Goal: Task Accomplishment & Management: Complete application form

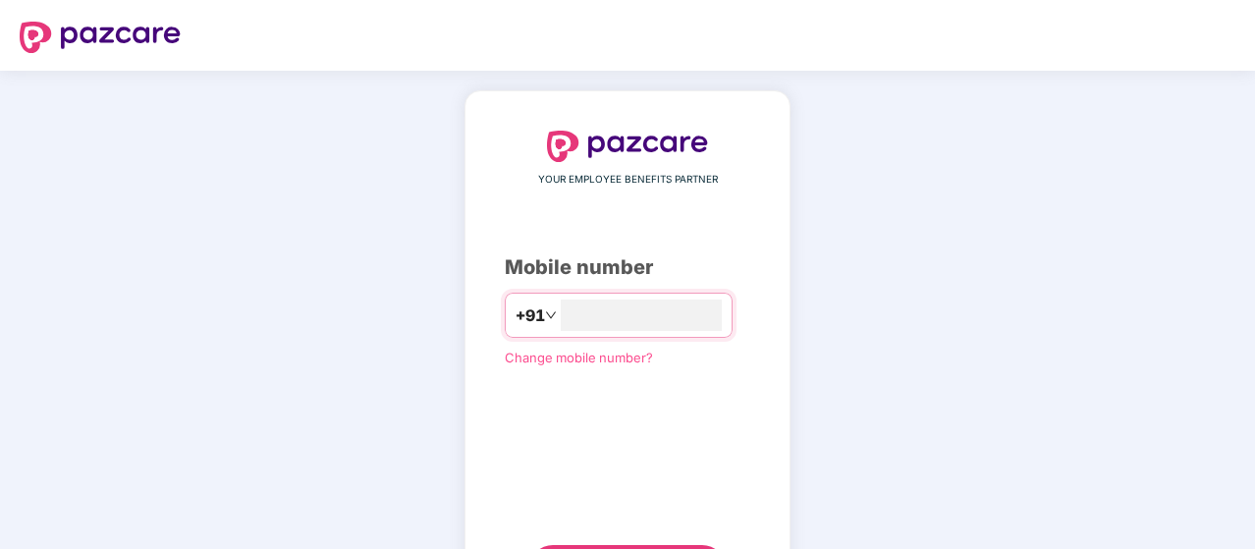
type input "**********"
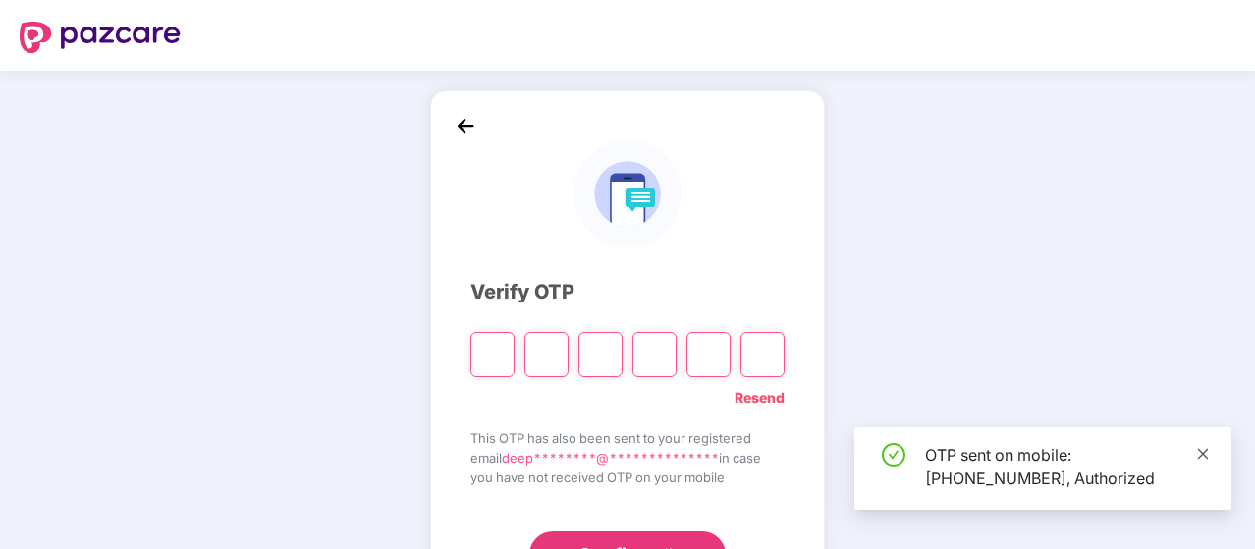
click at [1207, 453] on icon "close" at bounding box center [1203, 454] width 14 height 14
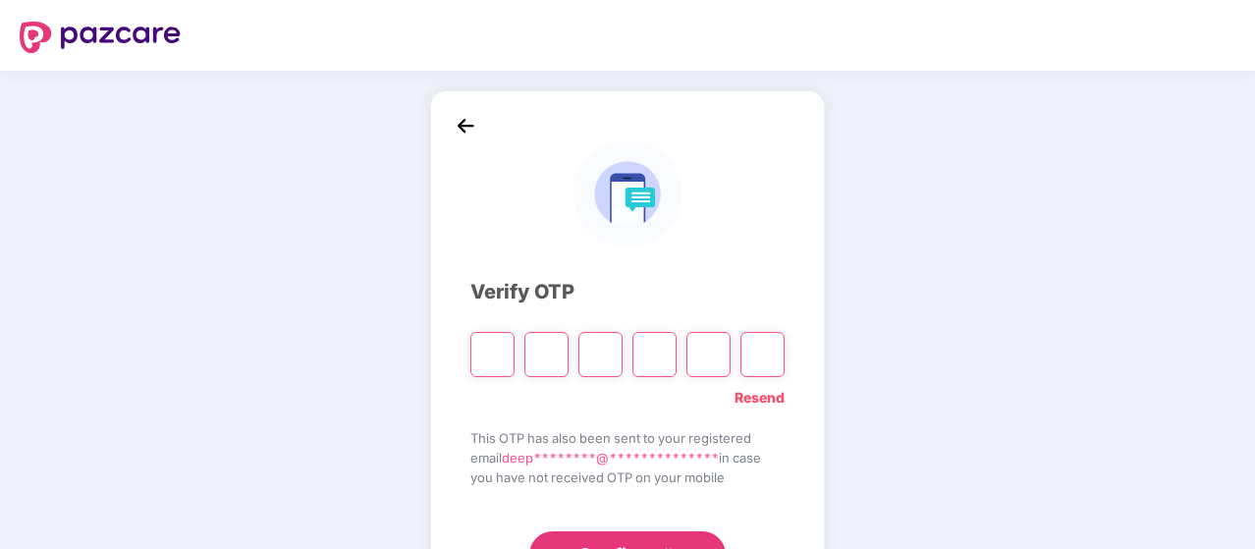
click at [497, 359] on input "Please enter verification code. Digit 1" at bounding box center [492, 354] width 44 height 45
type input "*"
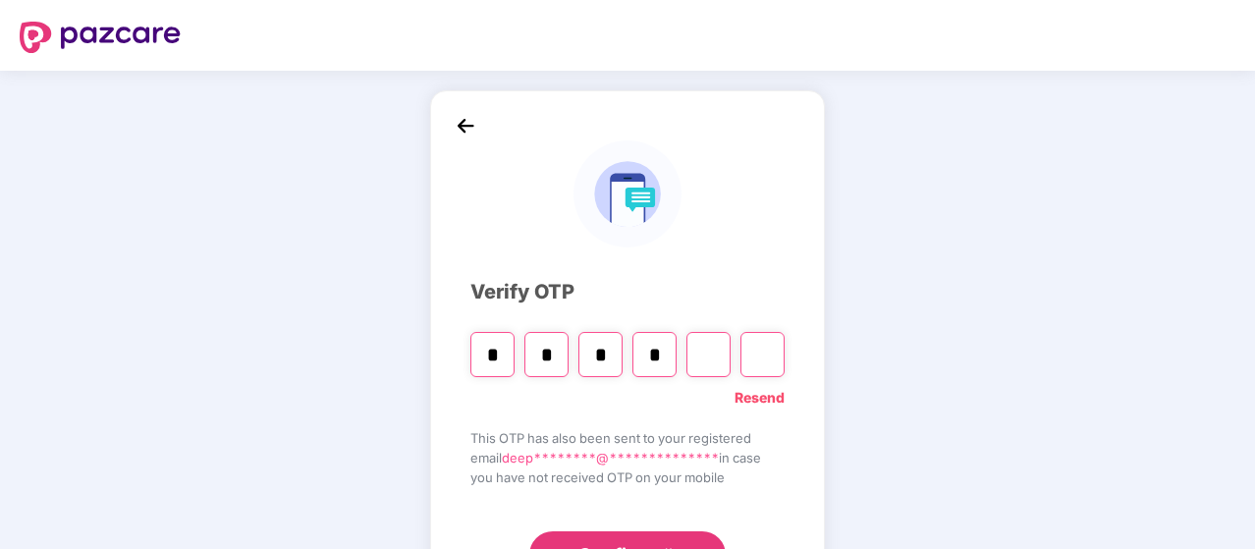
type input "*"
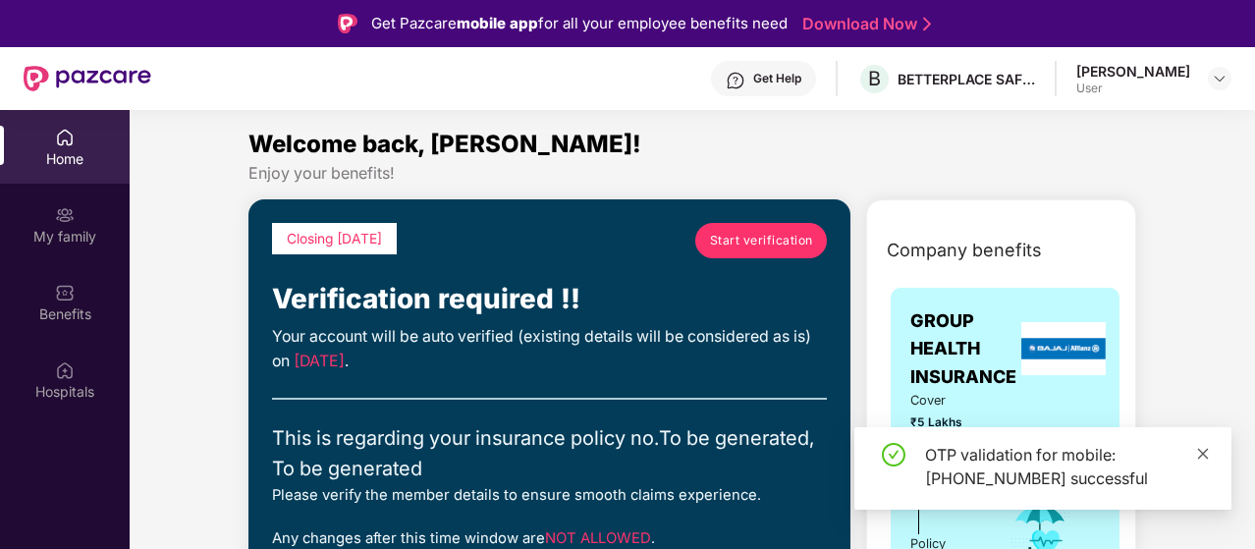
click at [1202, 451] on icon "close" at bounding box center [1203, 454] width 14 height 14
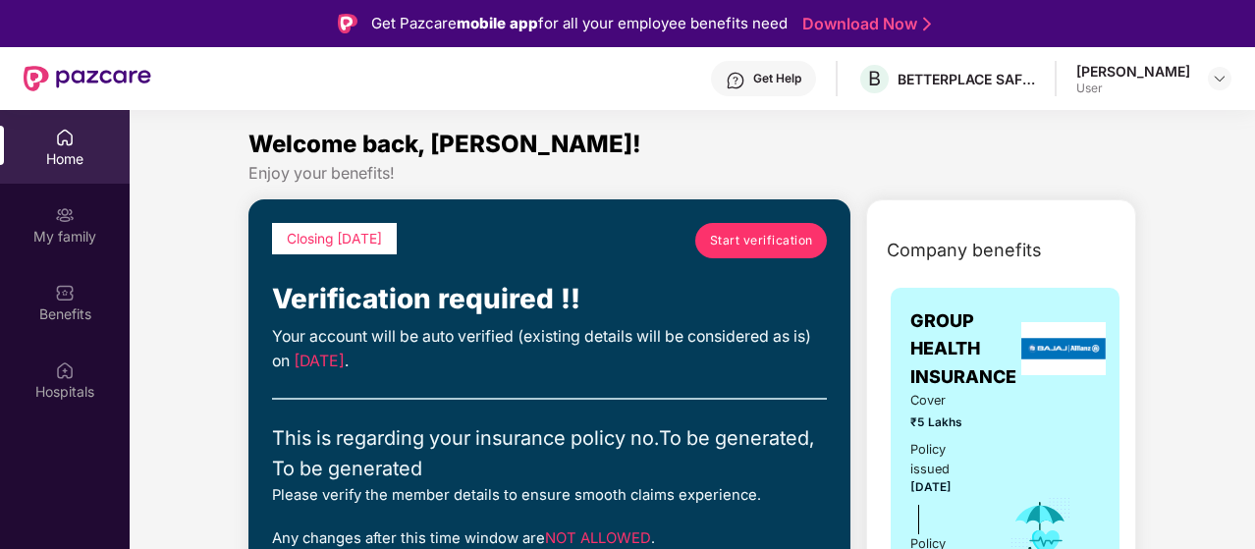
click at [62, 150] on div "Home" at bounding box center [65, 159] width 130 height 20
click at [57, 213] on img at bounding box center [65, 215] width 20 height 20
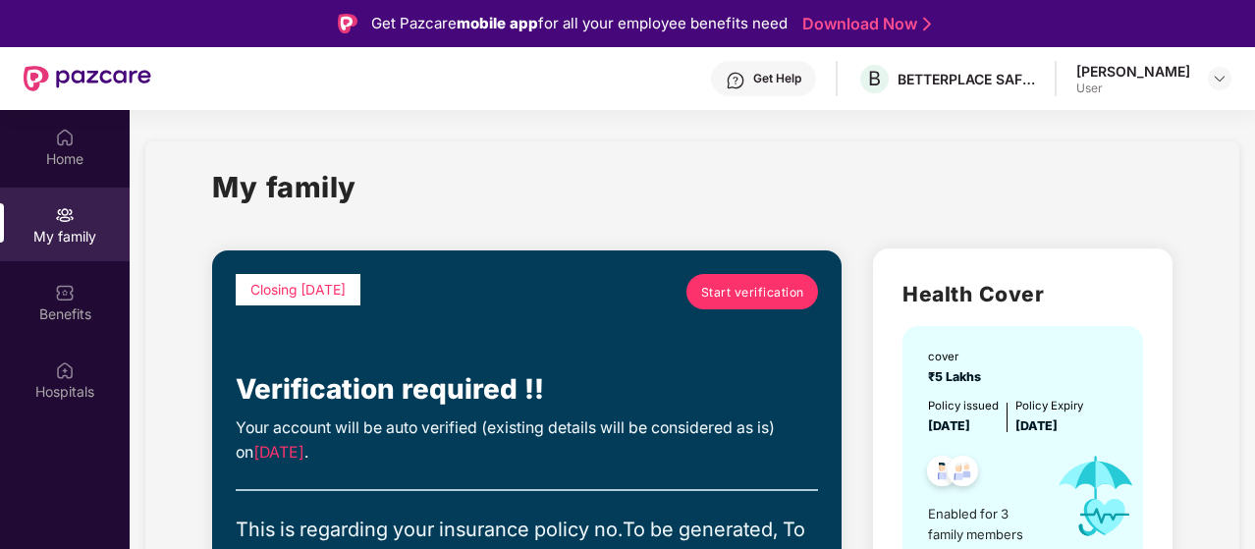
click at [787, 286] on span "Start verification" at bounding box center [752, 292] width 103 height 19
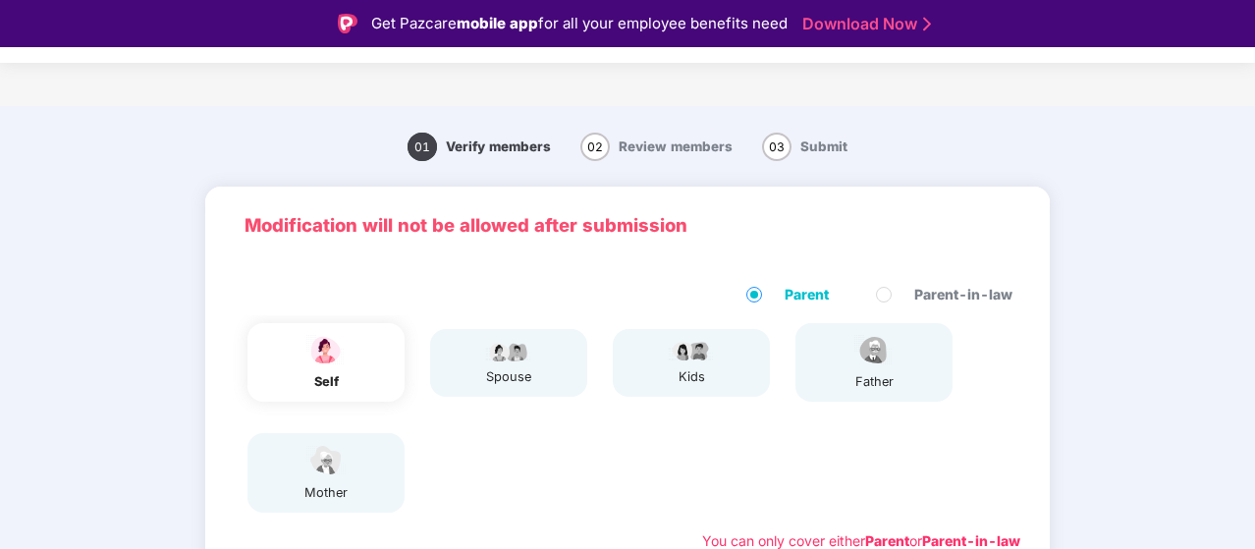
click at [1160, 168] on div "01 Verify members 02 Review members 03 Submit" at bounding box center [627, 146] width 1255 height 61
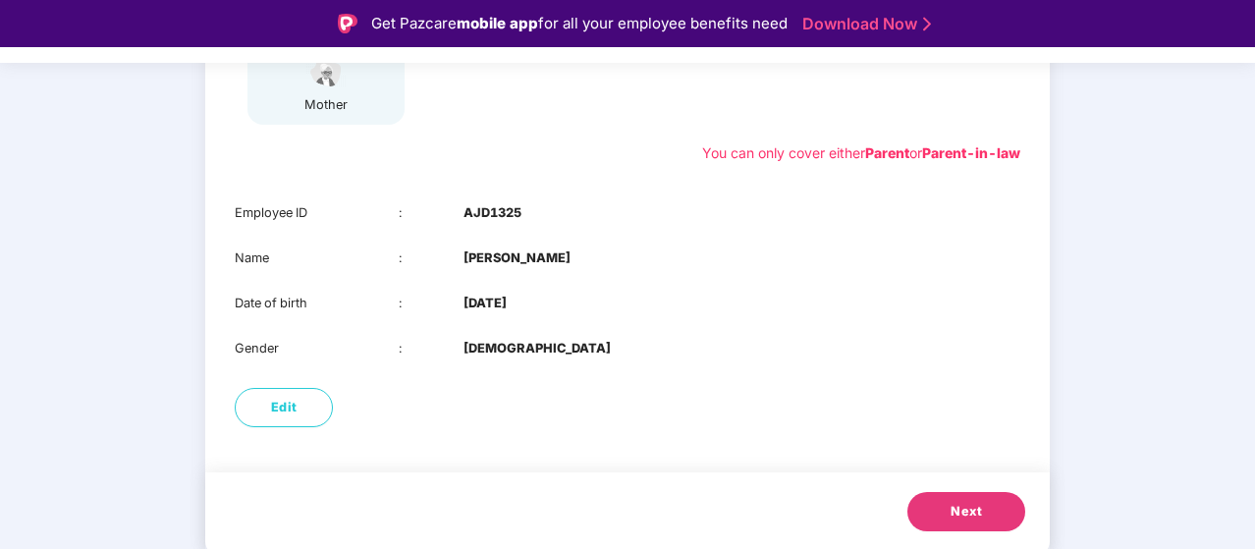
scroll to position [39, 0]
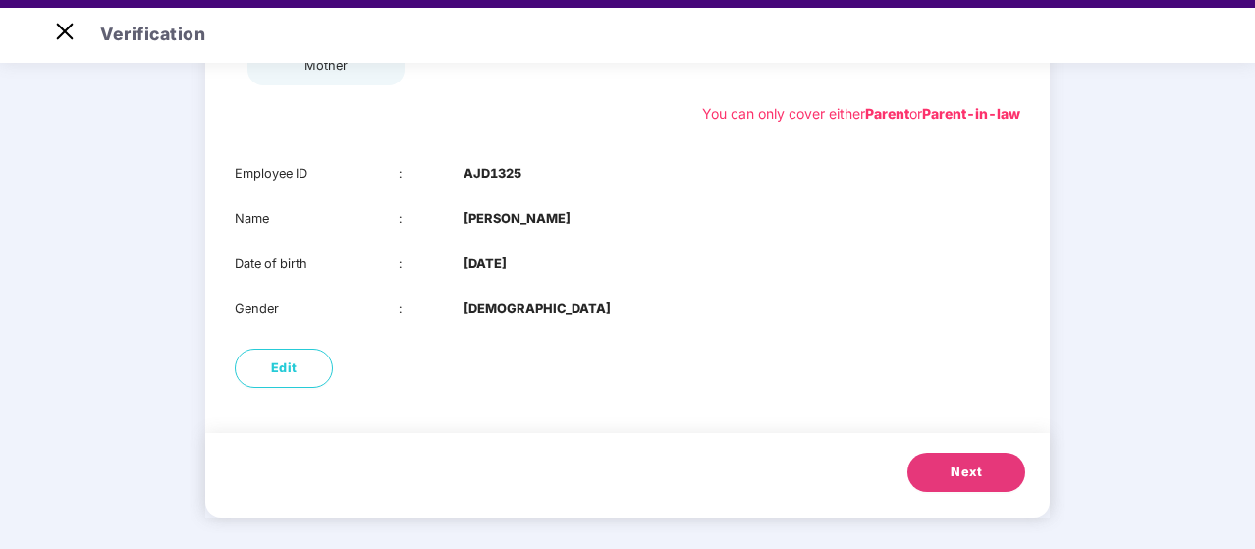
click at [937, 489] on button "Next" at bounding box center [967, 472] width 118 height 39
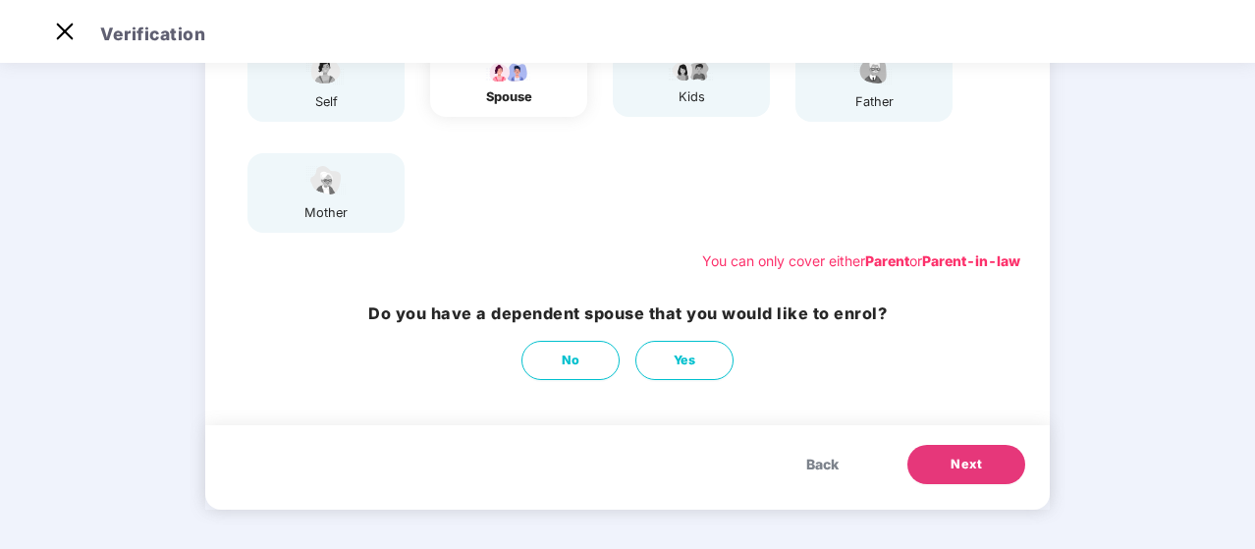
click at [644, 115] on div "kids" at bounding box center [691, 83] width 157 height 68
click at [962, 467] on span "Next" at bounding box center [966, 465] width 31 height 20
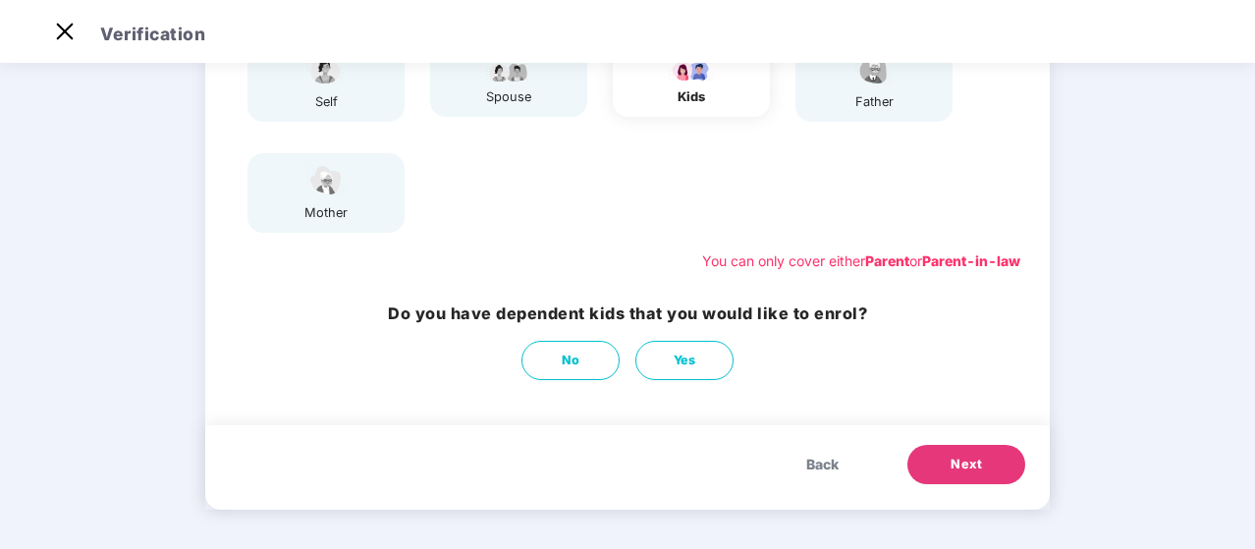
click at [977, 476] on button "Next" at bounding box center [967, 464] width 118 height 39
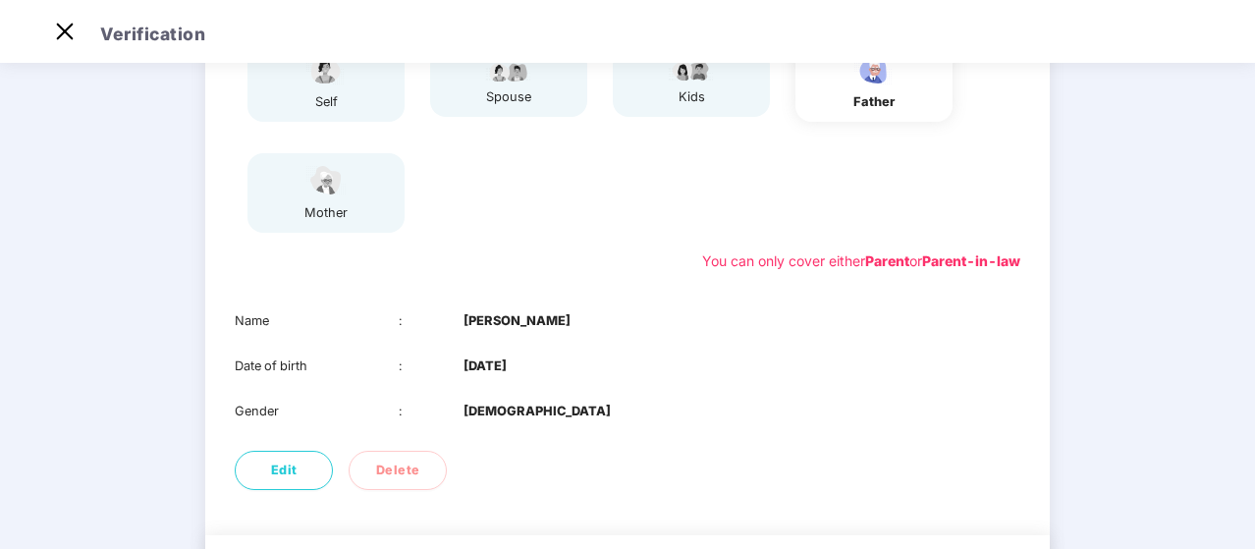
click at [888, 347] on div "Name : Pramod Kumar Date of birth : 20 Sept 1977 Gender : MALE" at bounding box center [627, 366] width 845 height 149
click at [1196, 149] on div "01 Verify members 02 Review members 03 Submit Modification will not be allowed …" at bounding box center [627, 247] width 1255 height 823
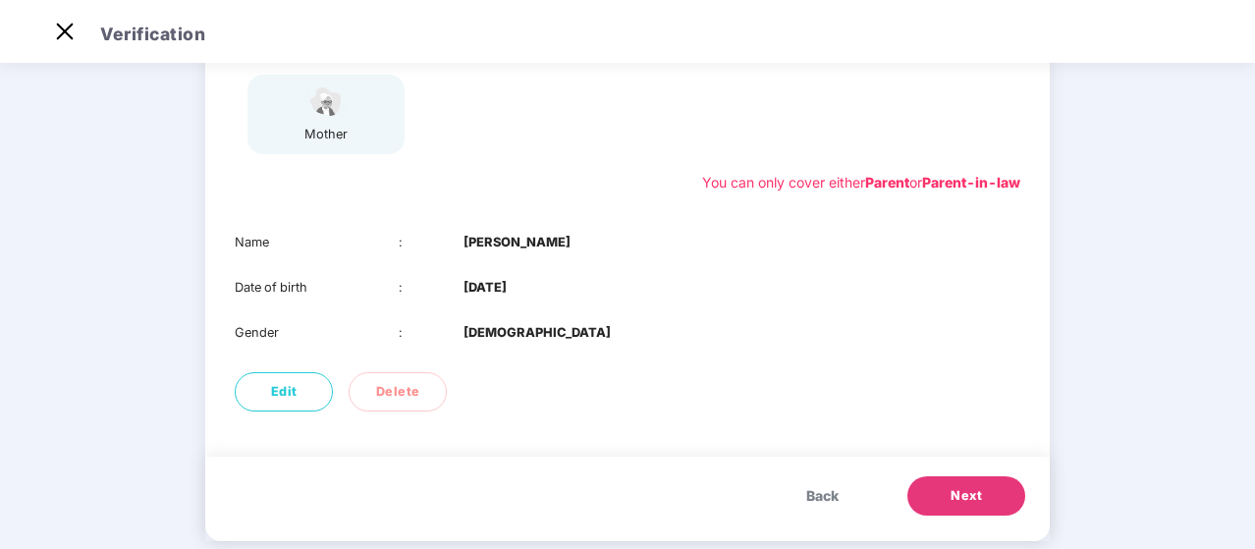
scroll to position [343, 0]
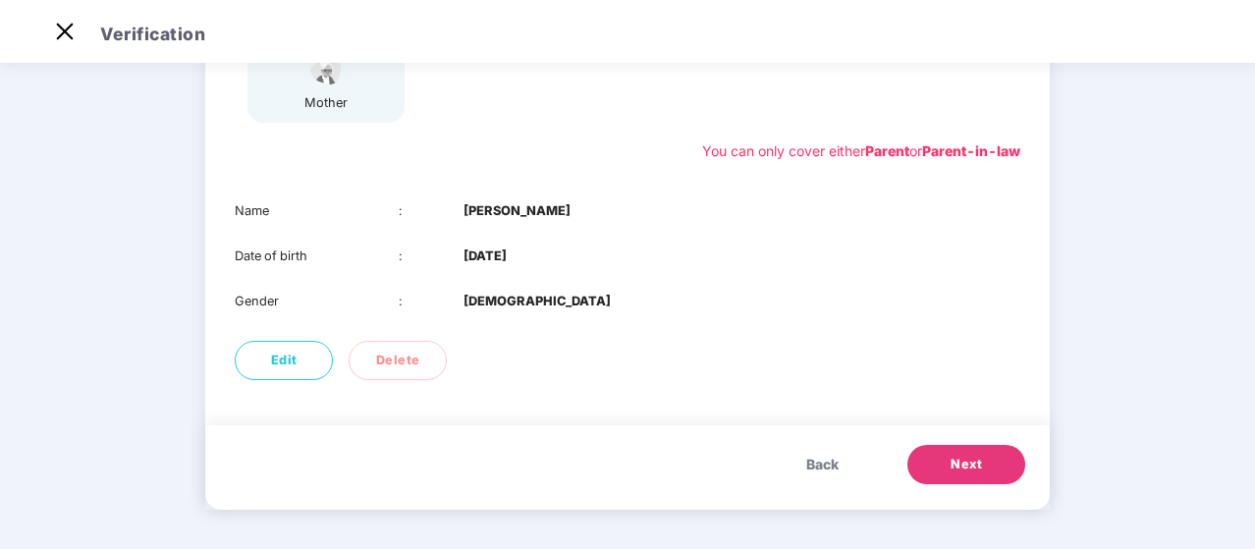
click at [970, 453] on button "Next" at bounding box center [967, 464] width 118 height 39
click at [964, 455] on span "Next" at bounding box center [966, 465] width 31 height 20
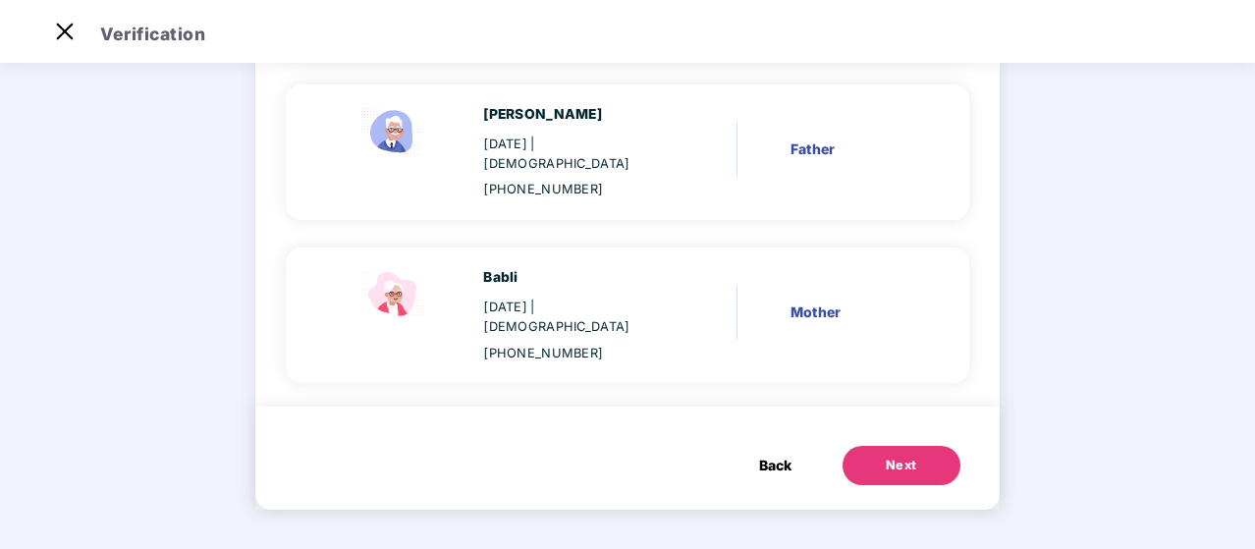
scroll to position [278, 0]
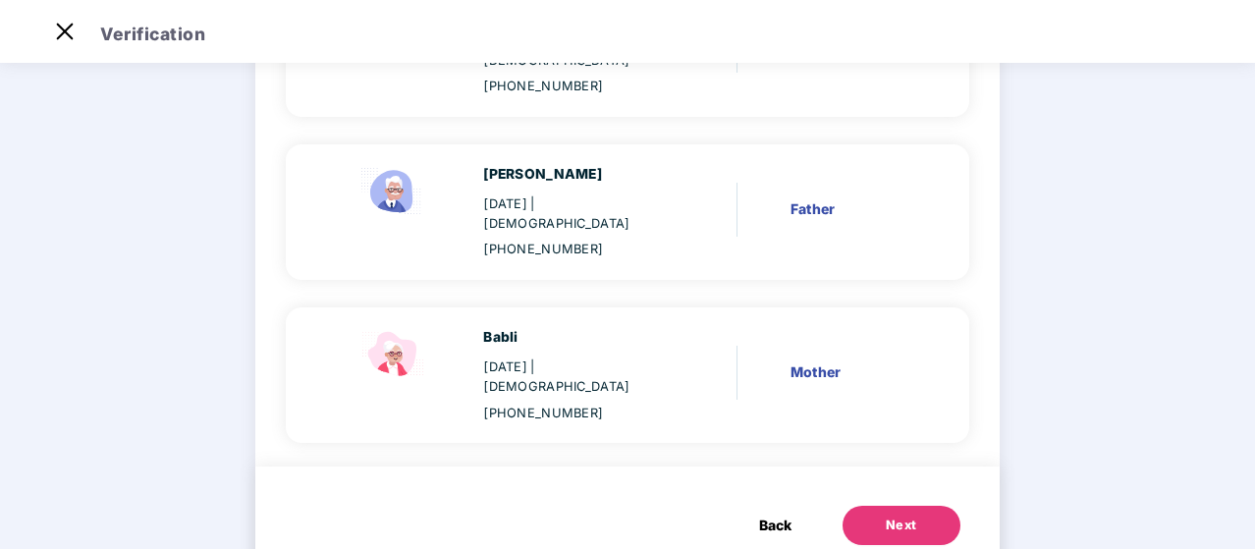
click at [1023, 271] on div "Verify members 02 Review members 03 Submit Review members Details once submitte…" at bounding box center [628, 200] width 895 height 818
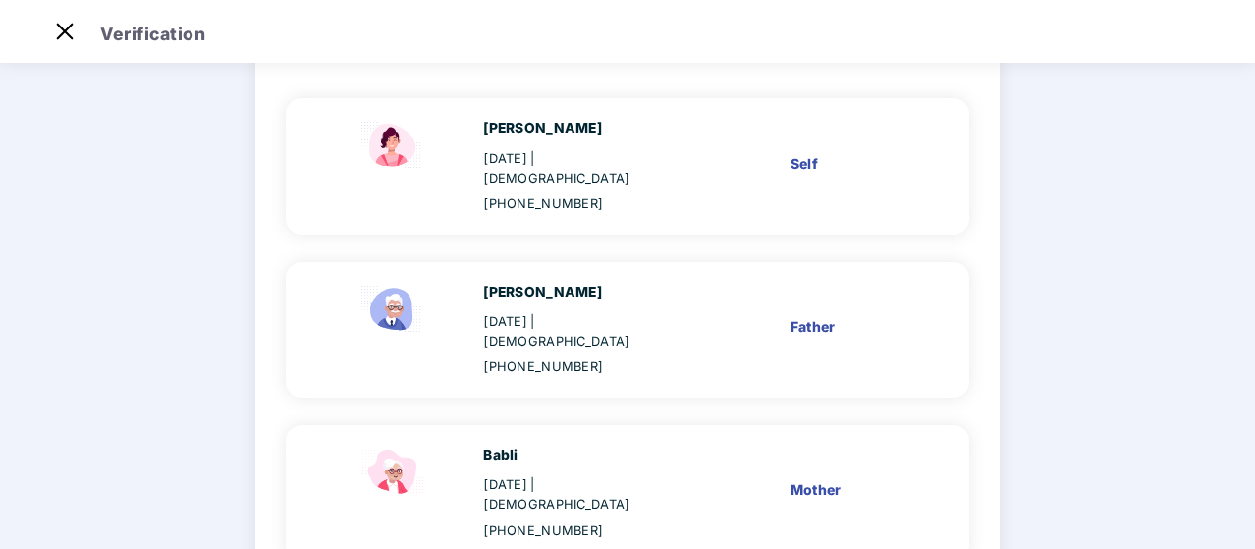
scroll to position [121, 0]
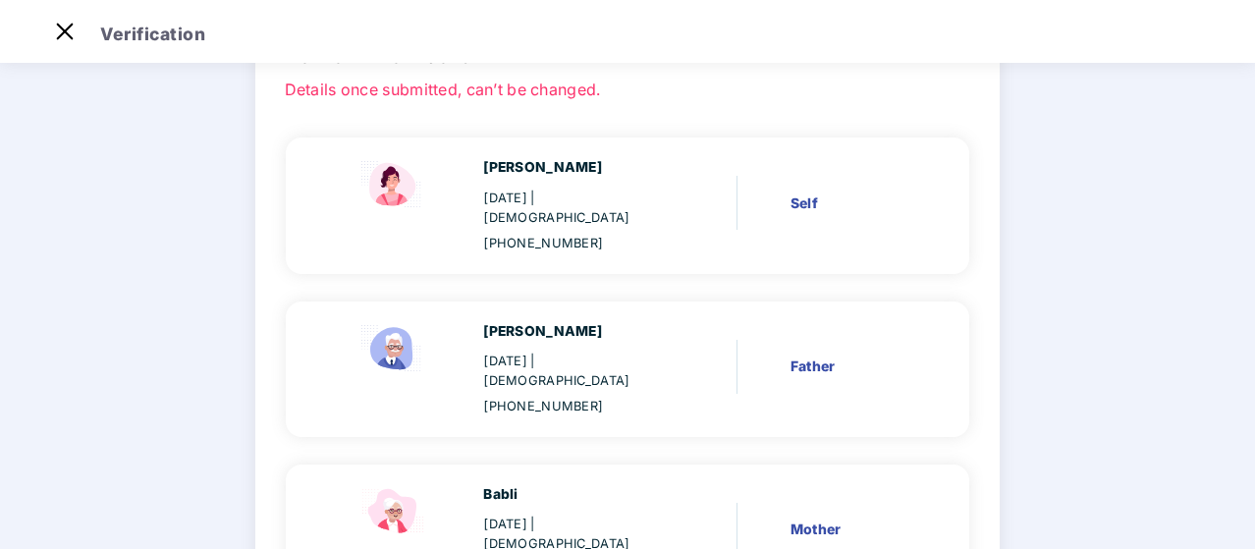
click at [813, 356] on div "Father" at bounding box center [851, 367] width 121 height 22
click at [1251, 476] on main "Verify members 02 Review members 03 Submit Review members Details once submitte…" at bounding box center [627, 352] width 1255 height 828
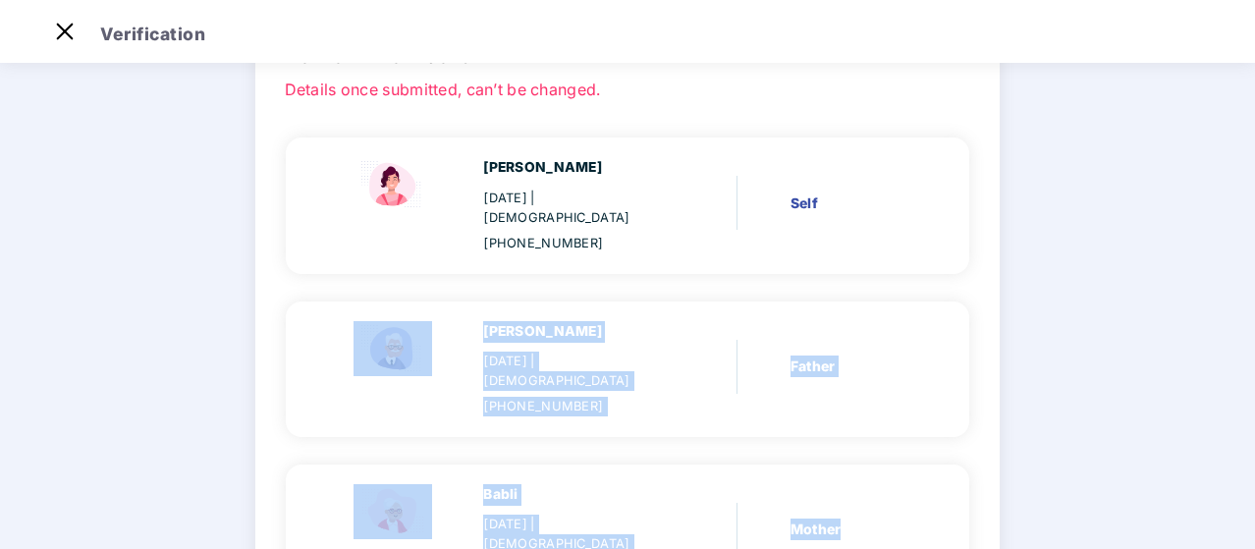
drag, startPoint x: 1251, startPoint y: 476, endPoint x: 1256, endPoint y: 247, distance: 229.9
click at [1255, 247] on html "Get Pazcare mobile app for all your employee benefits need Download Now Verific…" at bounding box center [627, 227] width 1255 height 549
click at [66, 33] on img at bounding box center [64, 31] width 31 height 31
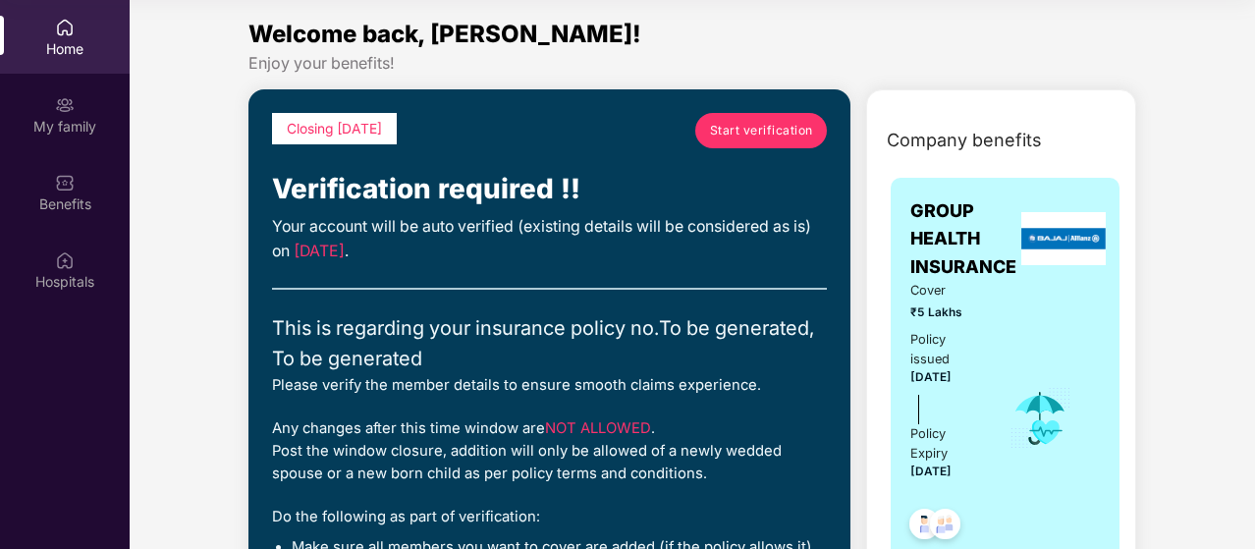
click at [774, 126] on span "Start verification" at bounding box center [761, 130] width 103 height 19
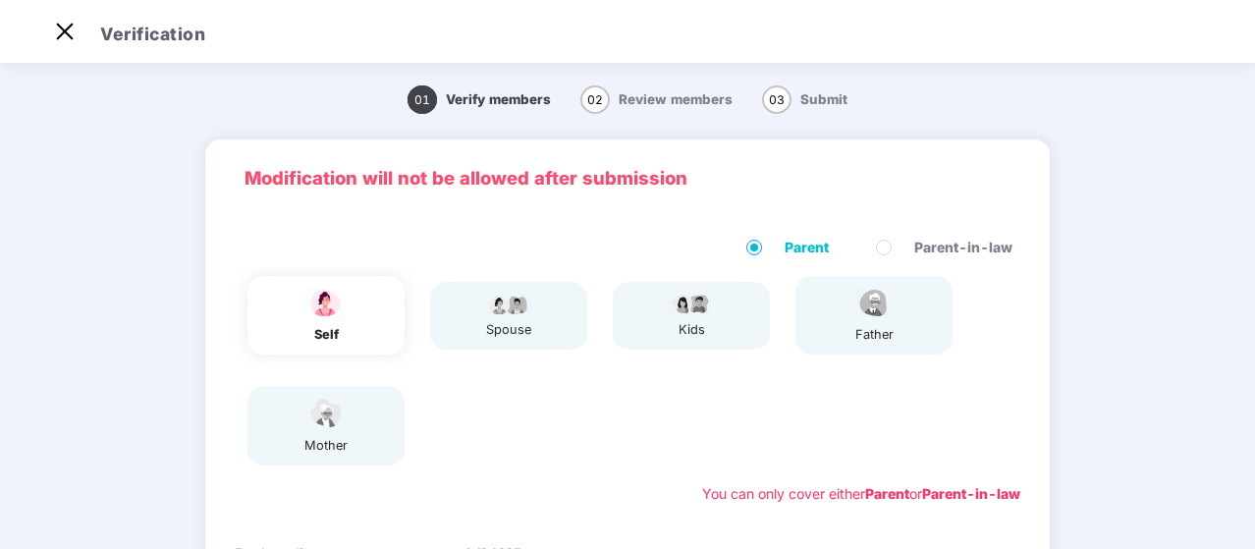
scroll to position [47, 0]
click at [1250, 374] on div "01 Verify members 02 Review members 03 Submit Modification will not be allowed …" at bounding box center [627, 503] width 1255 height 868
click at [1118, 369] on div "01 Verify members 02 Review members 03 Submit Modification will not be allowed …" at bounding box center [627, 503] width 1255 height 868
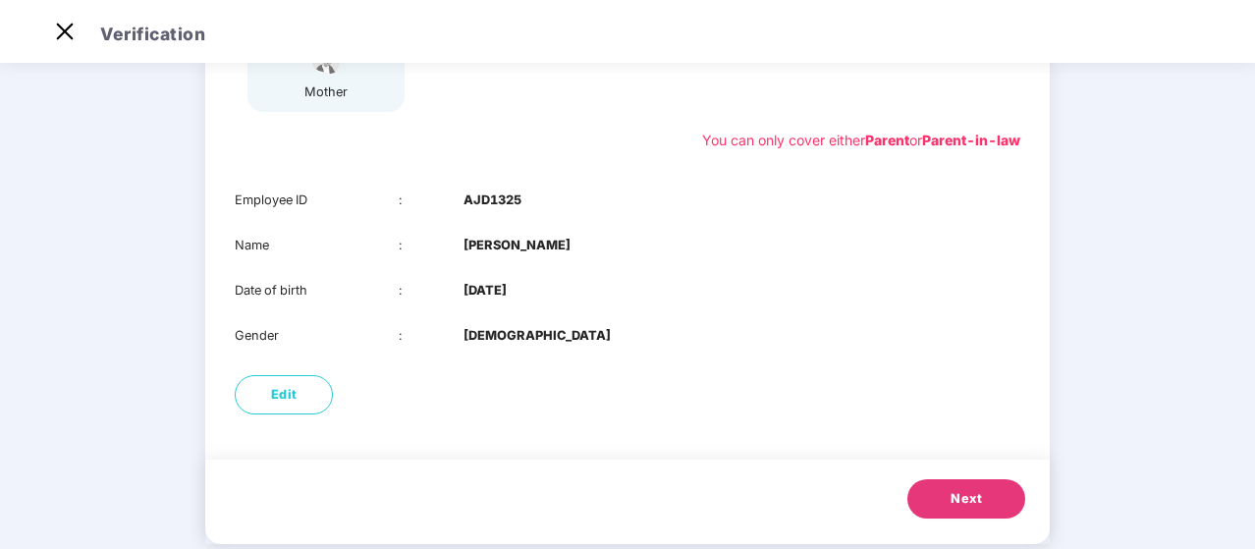
scroll to position [388, 0]
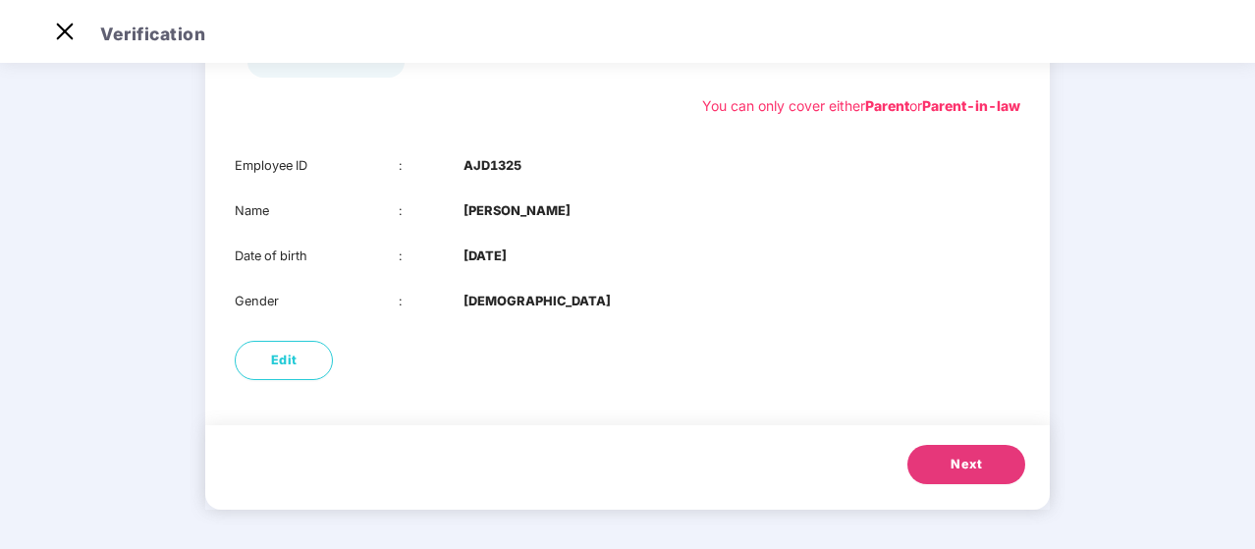
click at [924, 458] on button "Next" at bounding box center [967, 464] width 118 height 39
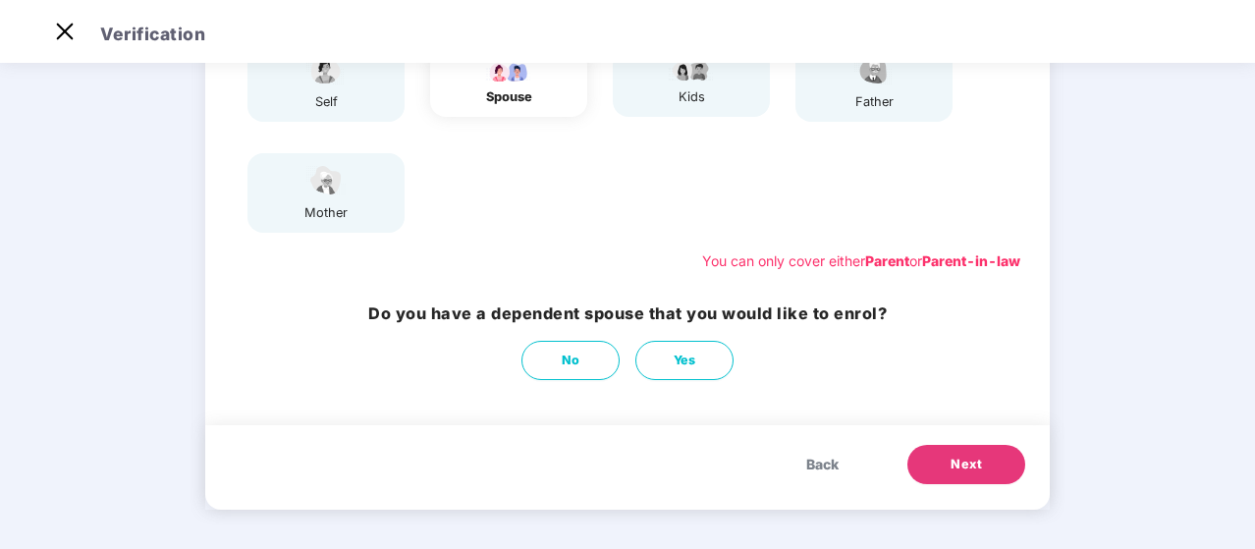
scroll to position [233, 0]
click at [937, 458] on button "Next" at bounding box center [967, 464] width 118 height 39
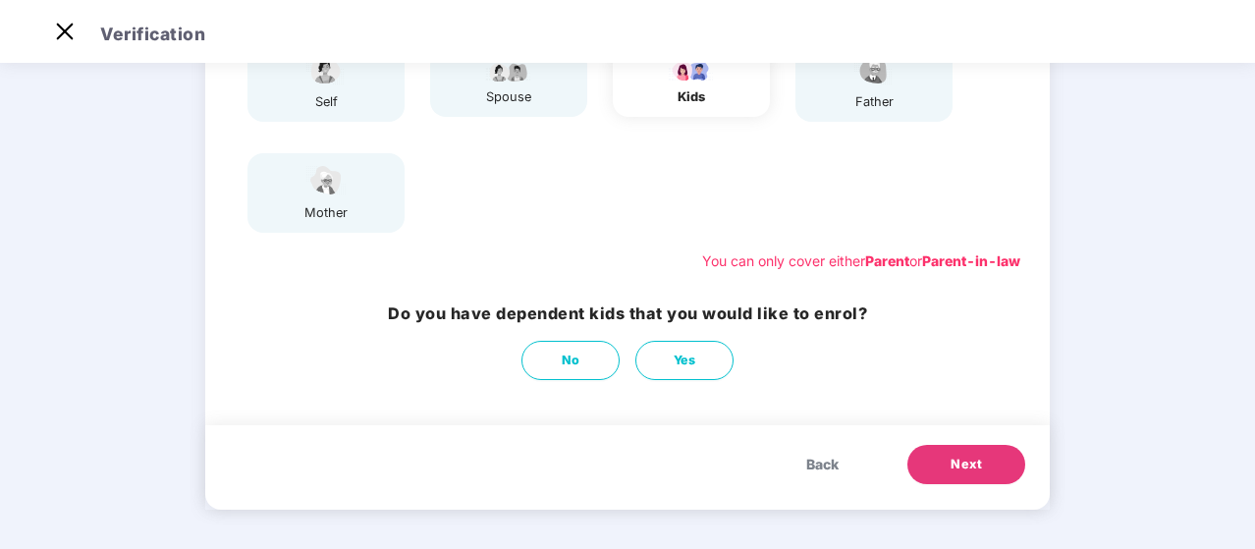
click at [937, 458] on button "Next" at bounding box center [967, 464] width 118 height 39
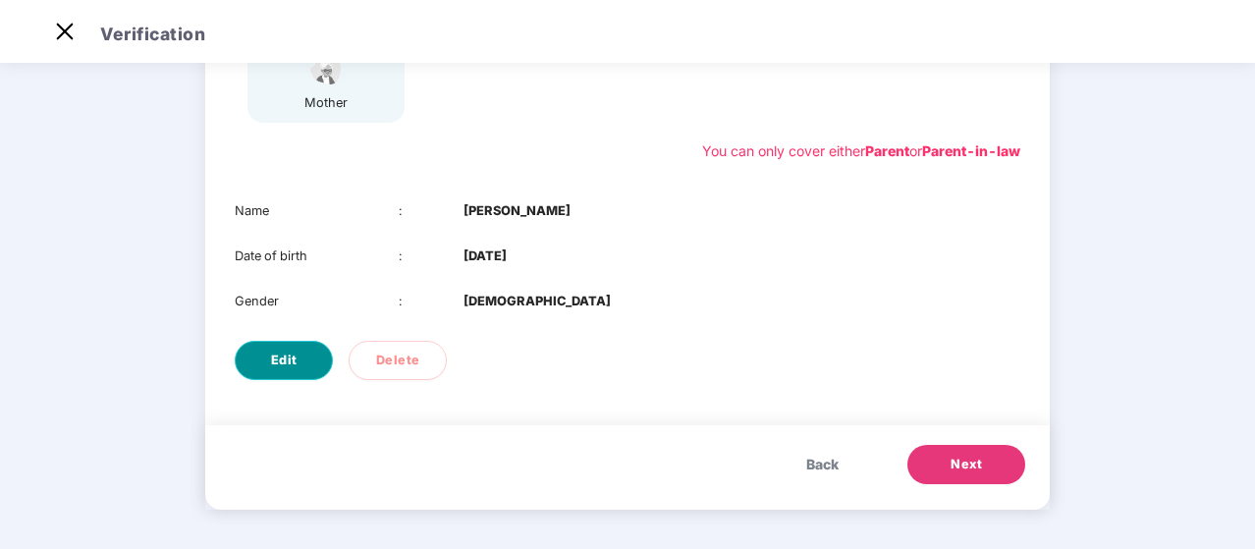
click at [302, 362] on button "Edit" at bounding box center [284, 360] width 98 height 39
select select "****"
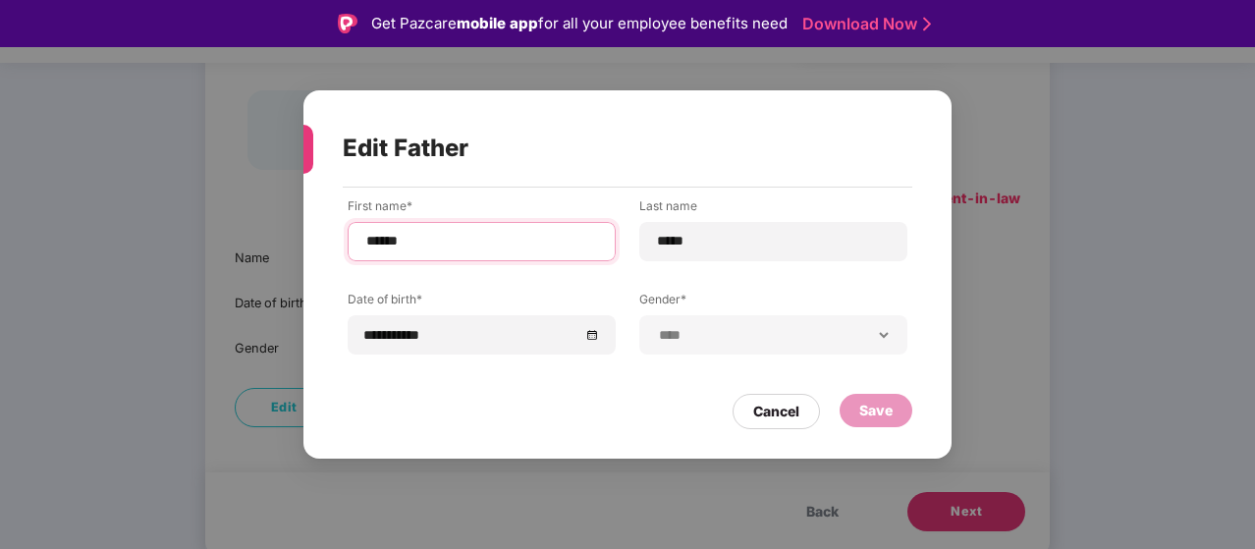
click at [384, 240] on input "******" at bounding box center [481, 241] width 235 height 21
click at [470, 246] on input "******" at bounding box center [481, 241] width 235 height 21
type input "******"
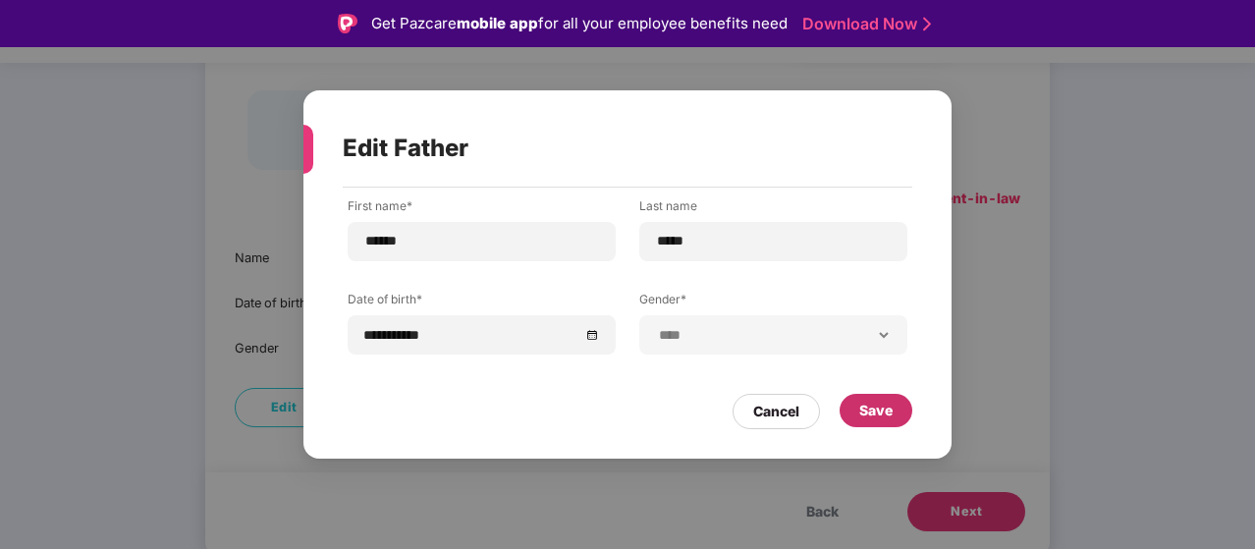
click at [875, 419] on div "Save" at bounding box center [875, 411] width 33 height 22
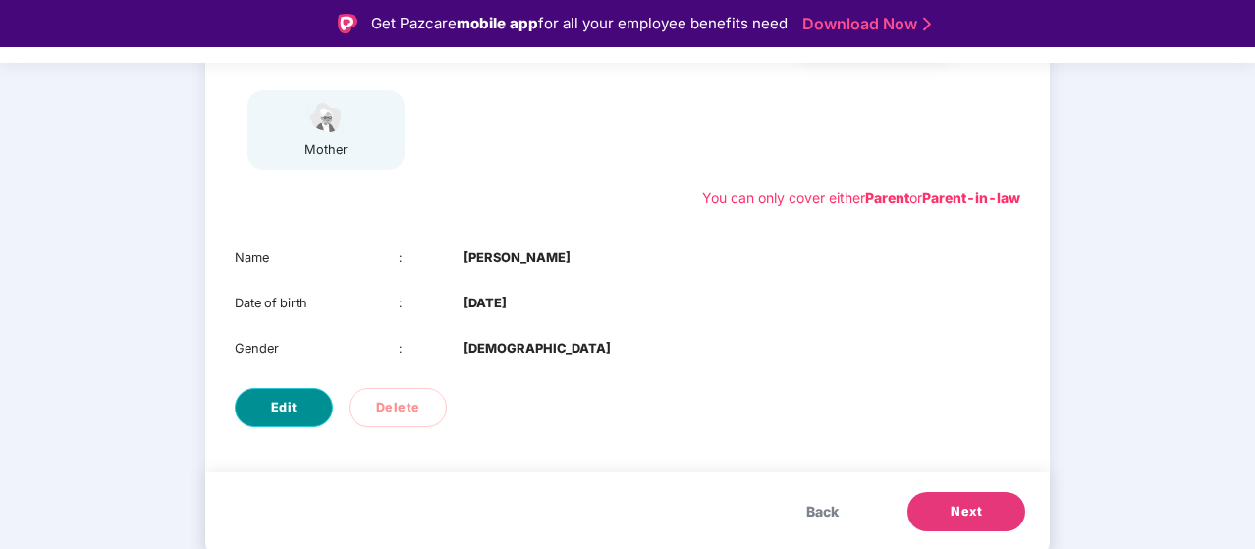
click at [306, 421] on button "Edit" at bounding box center [284, 407] width 98 height 39
select select "****"
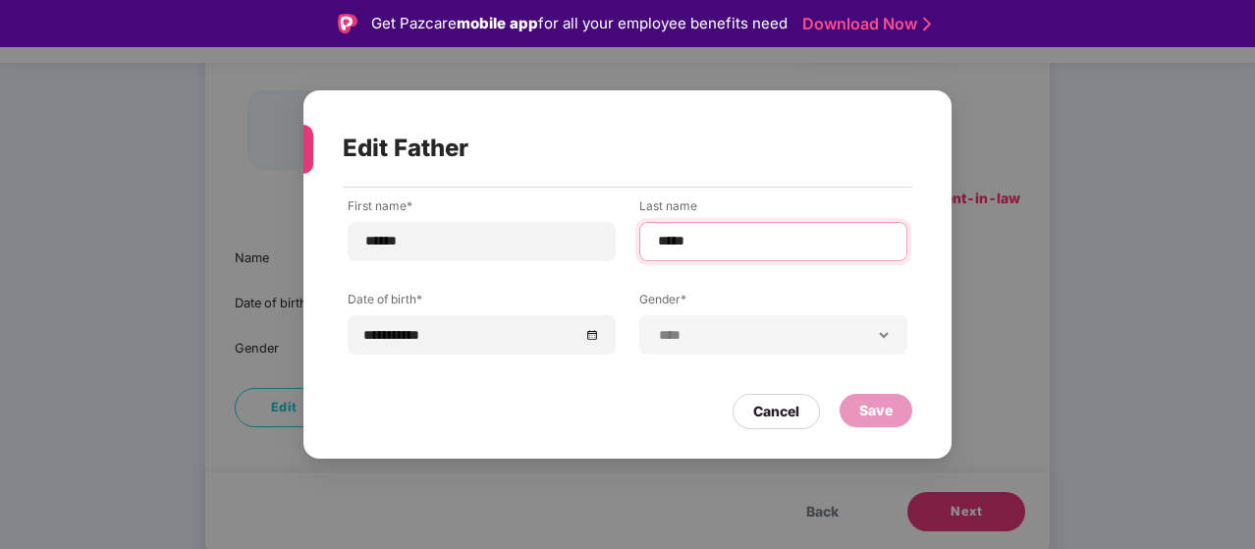
click at [680, 237] on input "*****" at bounding box center [773, 241] width 235 height 21
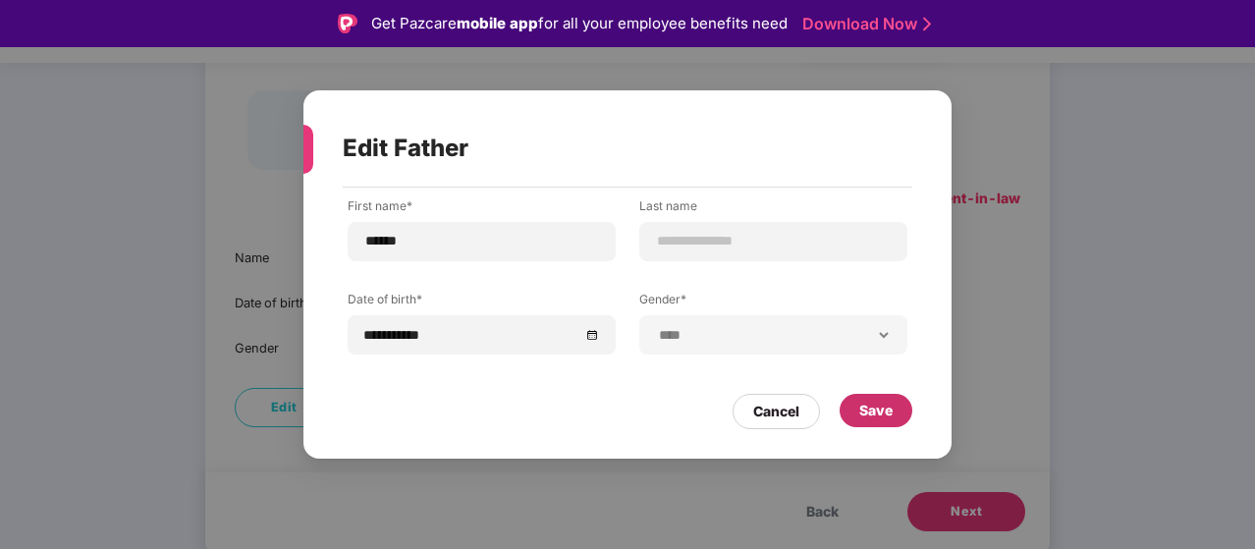
click at [879, 422] on div "Save" at bounding box center [876, 410] width 73 height 33
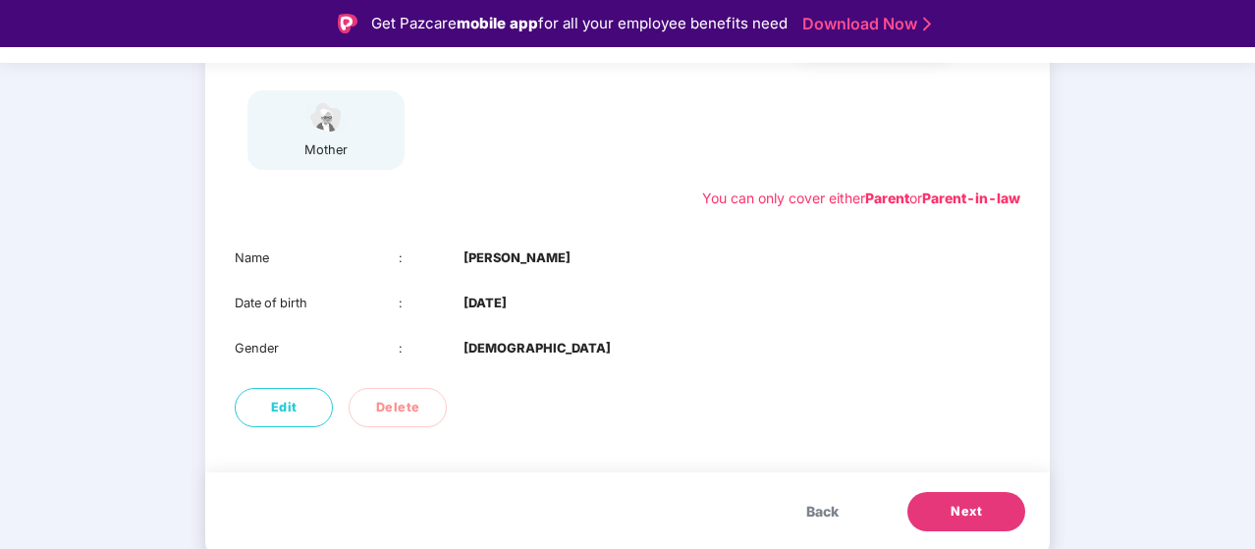
click at [971, 516] on span "Next" at bounding box center [966, 512] width 31 height 20
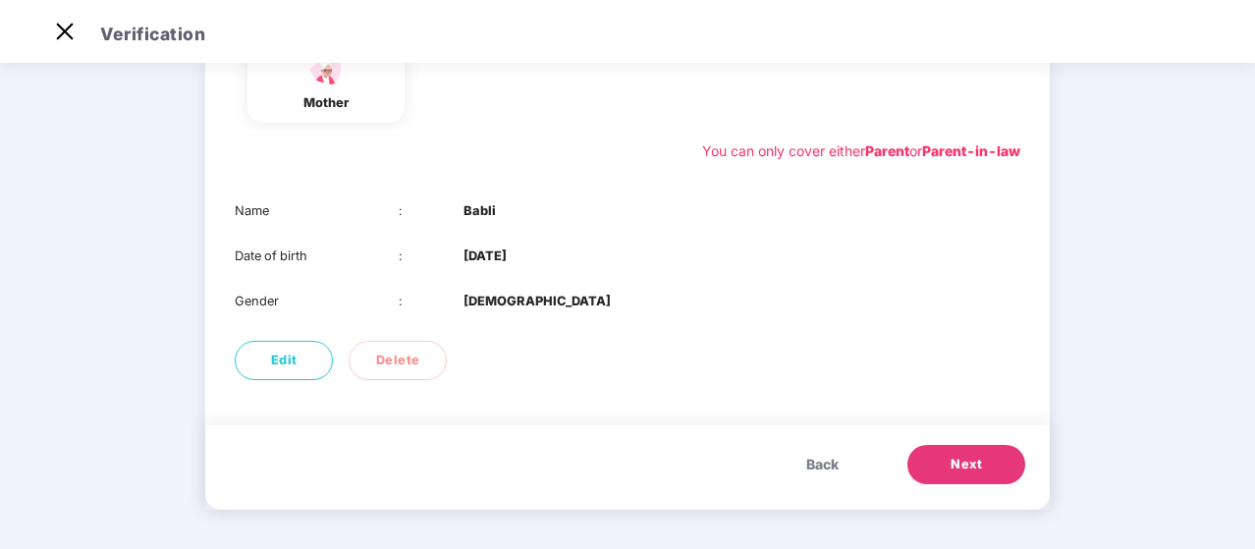
click at [973, 474] on span "Next" at bounding box center [966, 465] width 31 height 20
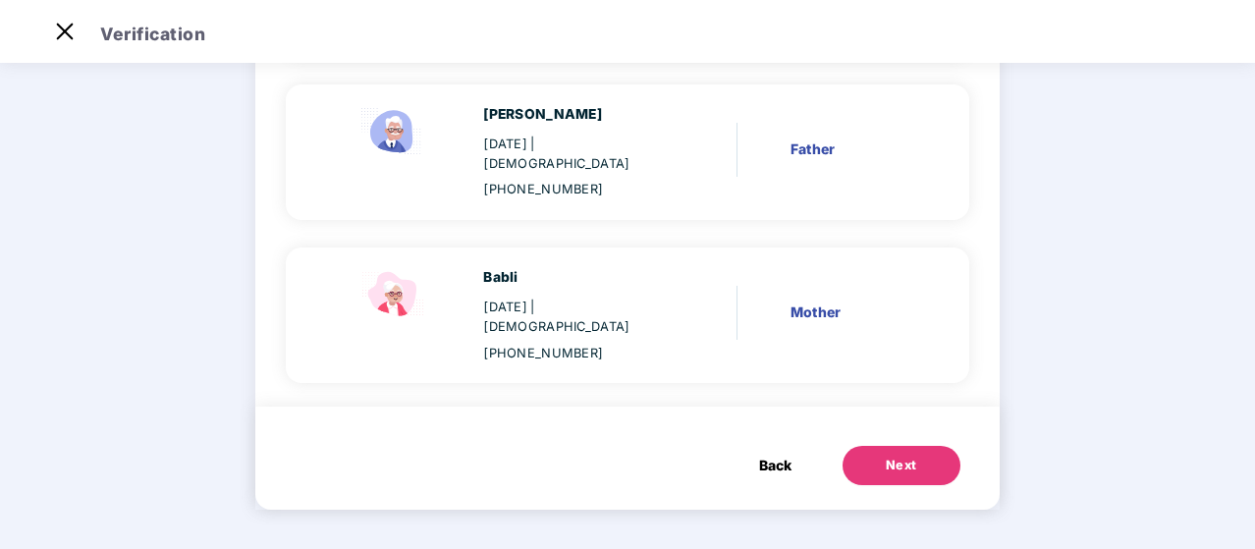
scroll to position [0, 0]
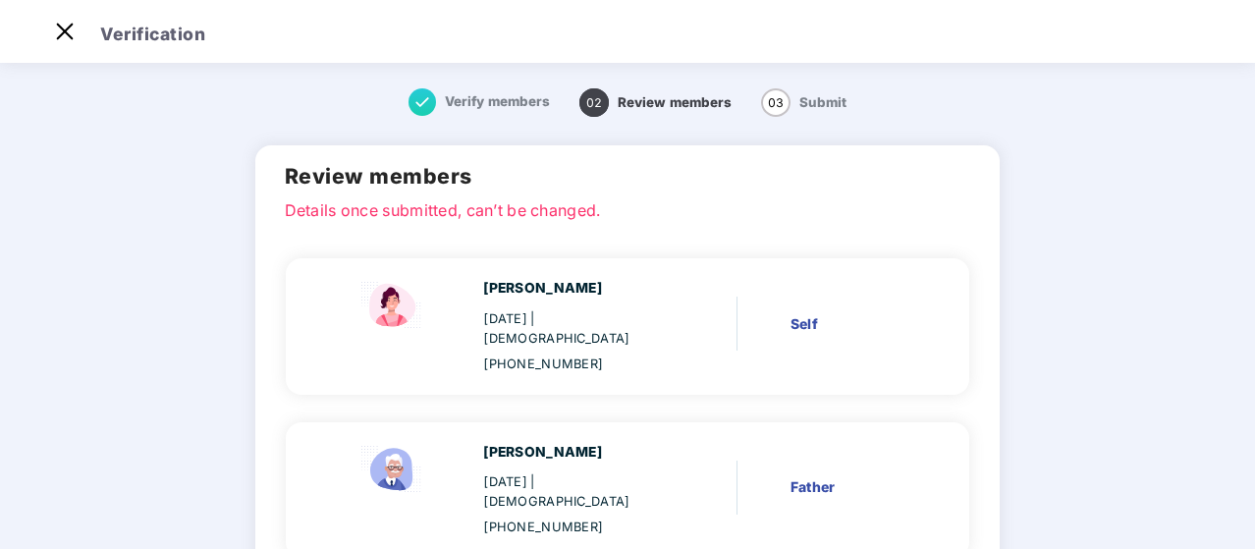
click at [872, 422] on div "Parmod 20 Sept 1977 | Male +918588964850 Father" at bounding box center [628, 490] width 684 height 136
click at [1251, 467] on main "Verify members 02 Review members 03 Submit Review members Details once submitte…" at bounding box center [627, 473] width 1255 height 828
click at [1020, 406] on div "Verify members 02 Review members 03 Submit Review members Details once submitte…" at bounding box center [628, 478] width 895 height 818
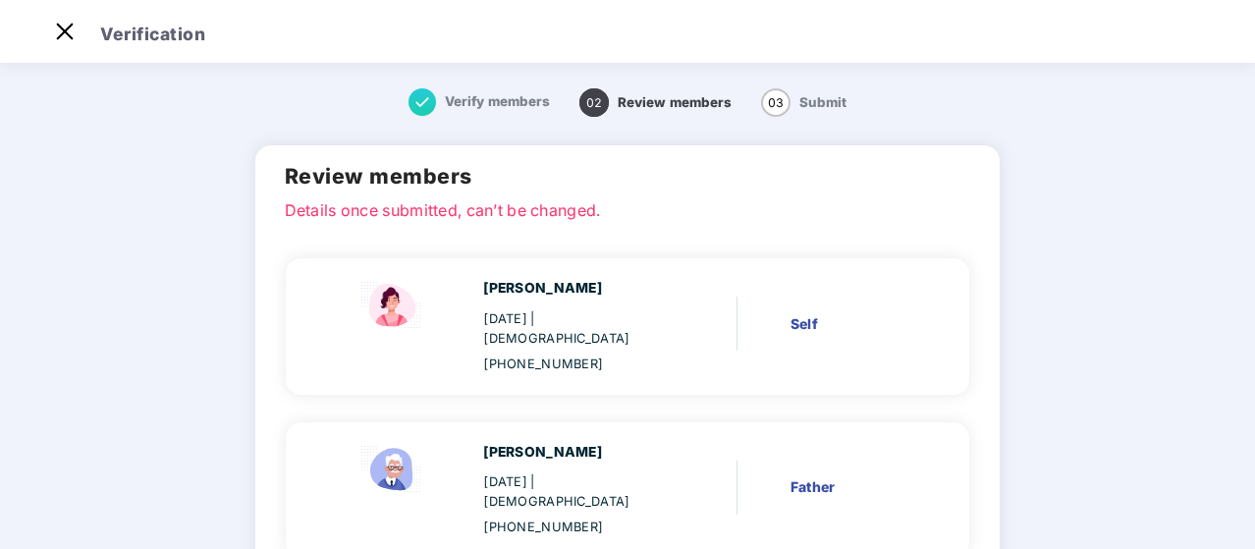
click at [1251, 417] on main "Verify members 02 Review members 03 Submit Review members Details once submitte…" at bounding box center [627, 473] width 1255 height 828
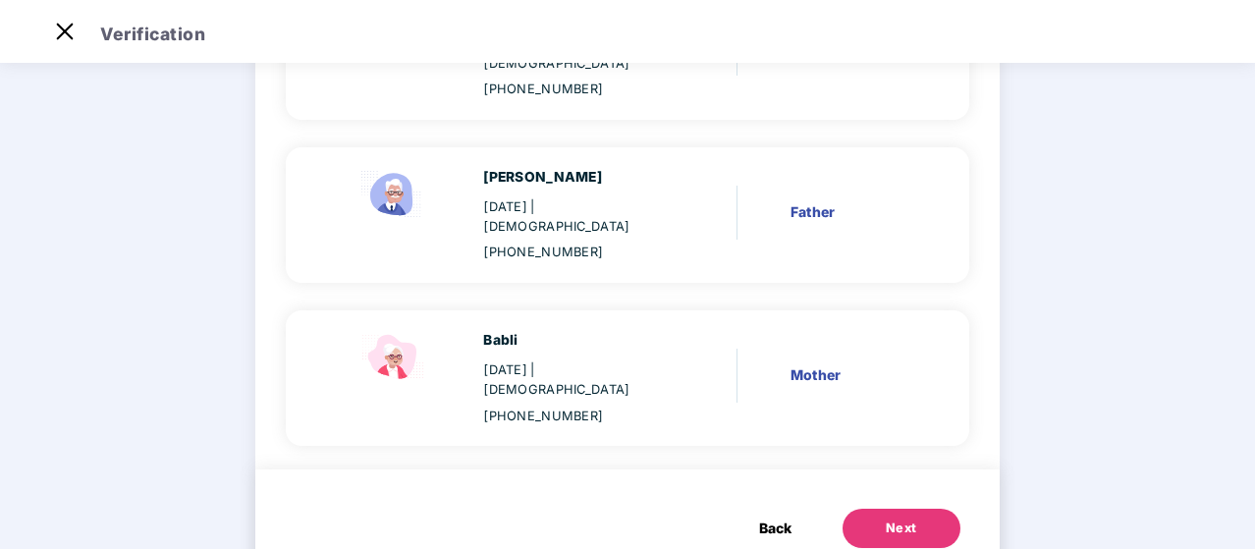
scroll to position [278, 0]
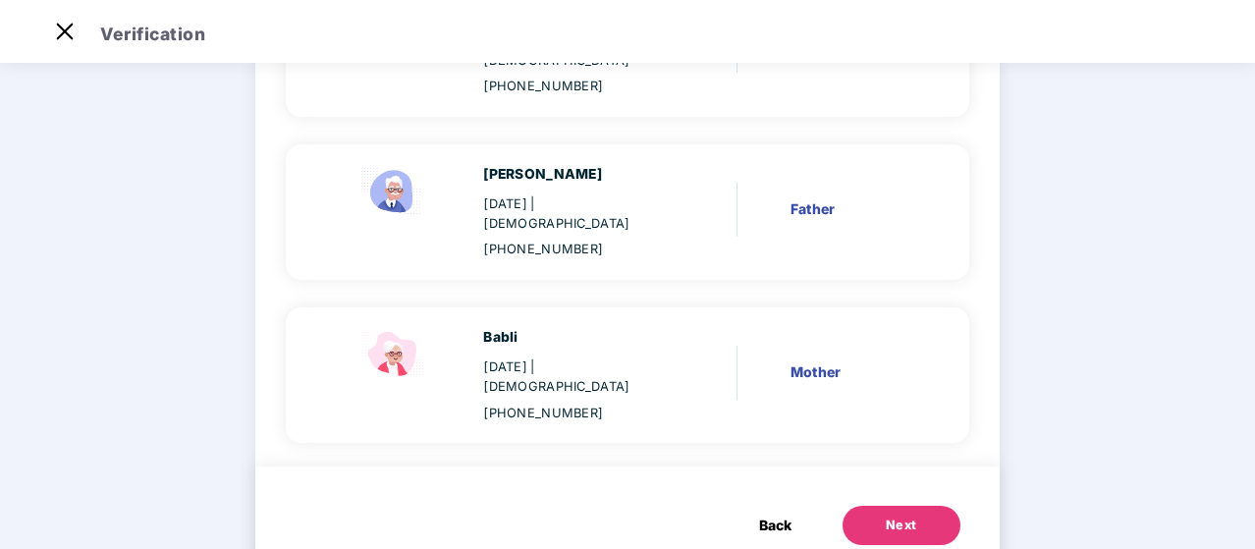
click at [905, 516] on div "Next" at bounding box center [901, 526] width 31 height 20
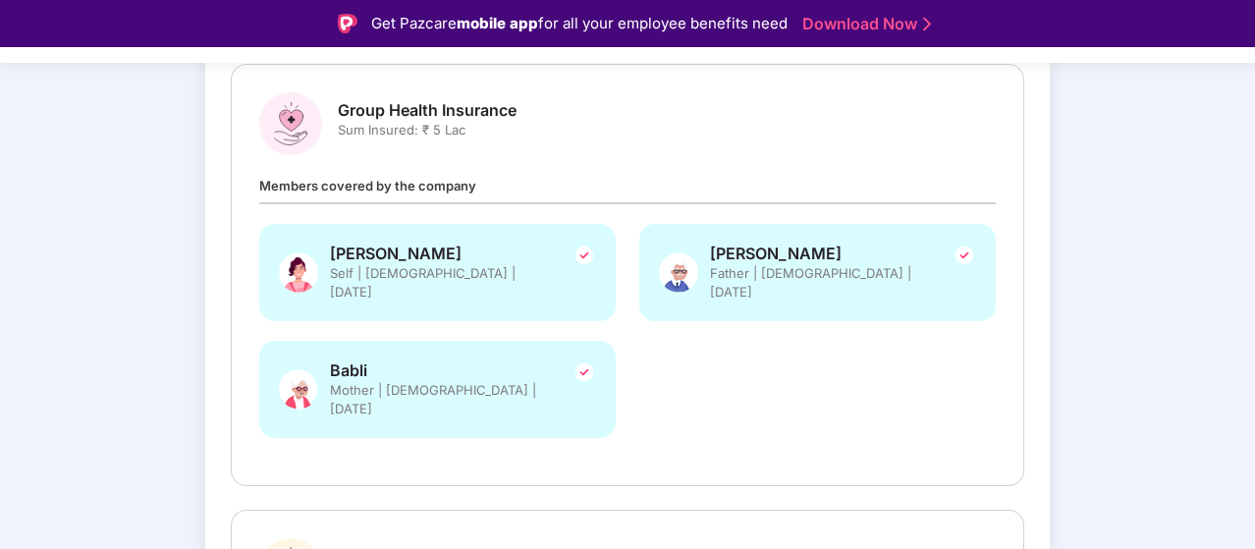
scroll to position [47, 0]
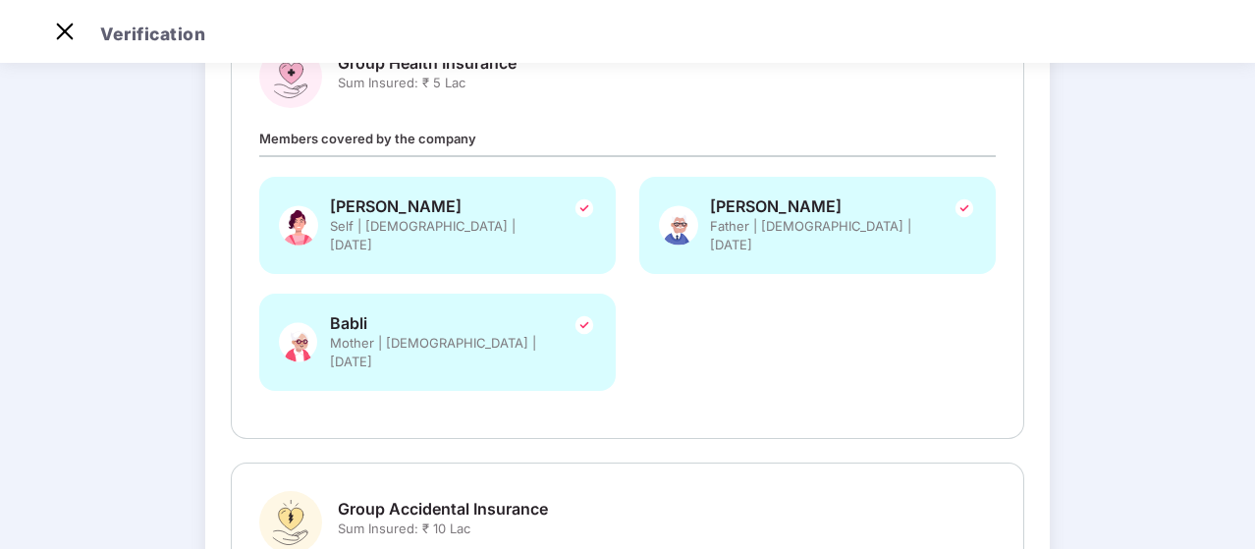
click at [1236, 488] on div "Verify members Review members 03 Submit Review and Submit Details once submitte…" at bounding box center [627, 358] width 1255 height 1134
click at [902, 333] on div "Deepti Lodhi Self | Female | 12 Oct 2000 Parmod Father | Male | 20 Sept 1977 Ba…" at bounding box center [628, 294] width 760 height 234
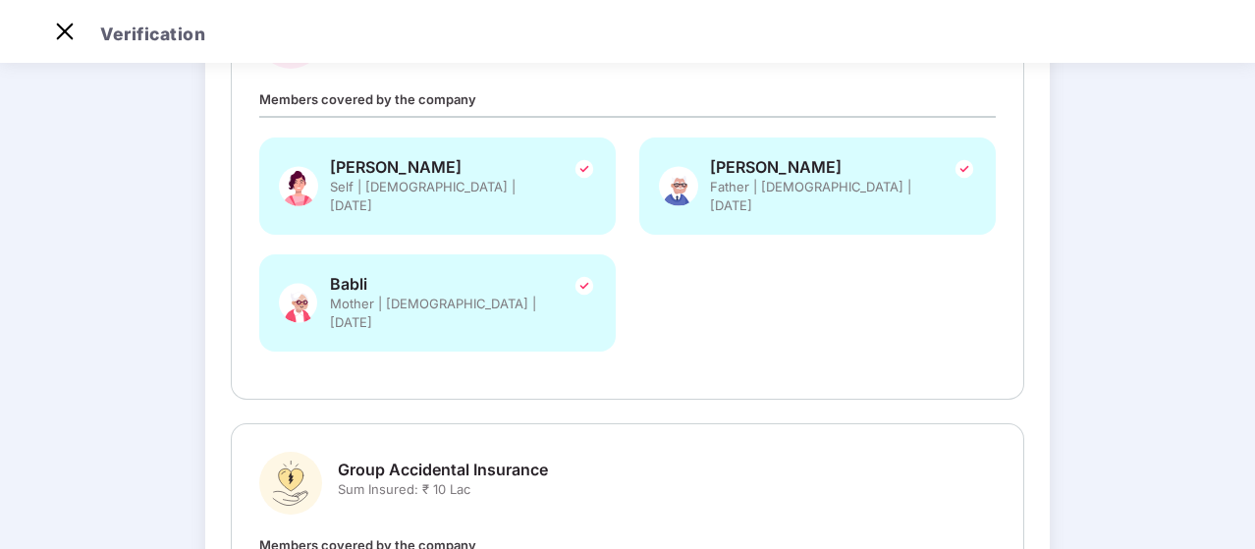
scroll to position [594, 0]
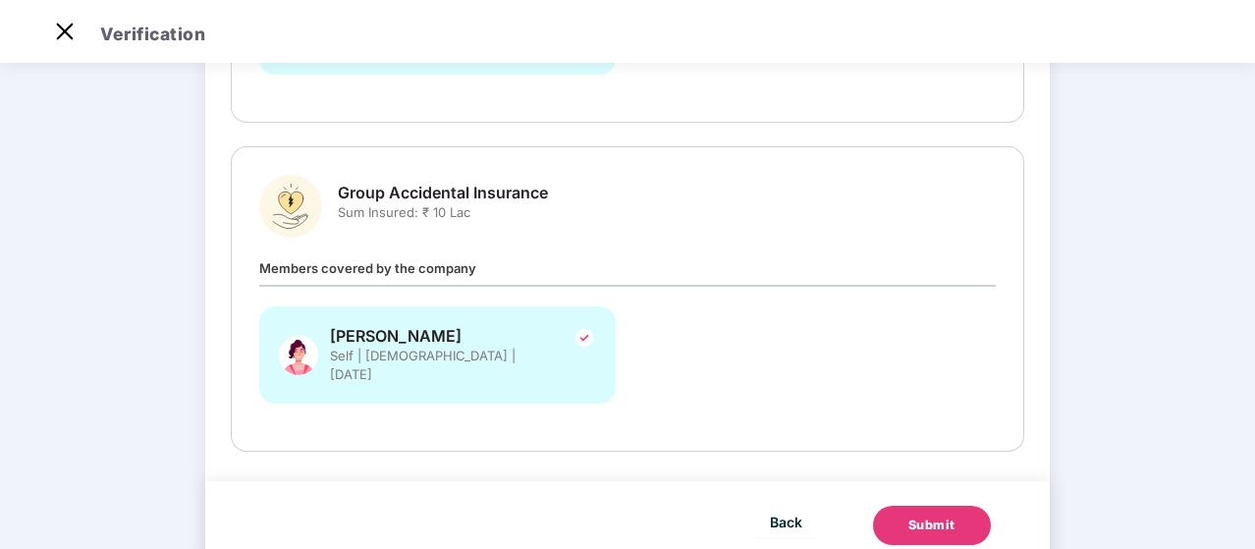
click at [927, 516] on div "Submit" at bounding box center [932, 526] width 47 height 20
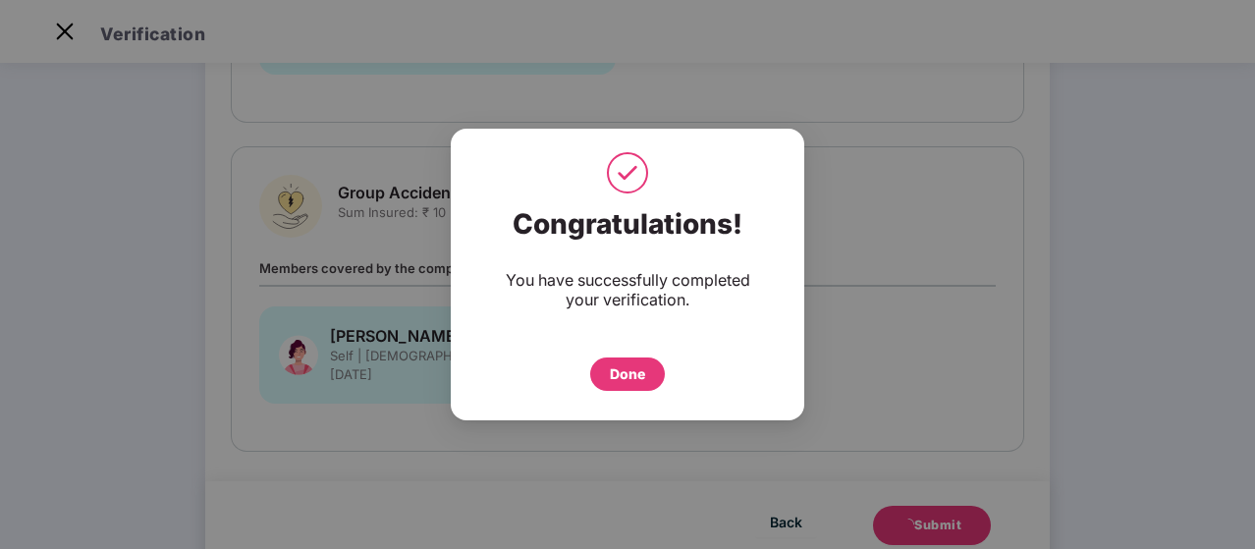
click at [608, 372] on div "Done" at bounding box center [627, 374] width 75 height 33
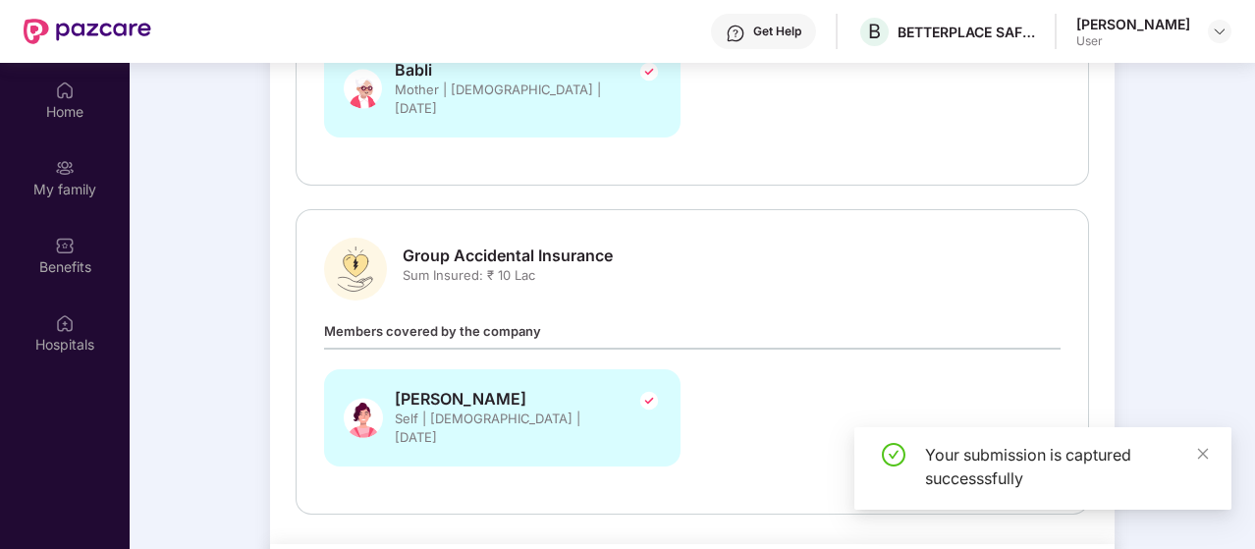
scroll to position [110, 0]
